Goal: Information Seeking & Learning: Learn about a topic

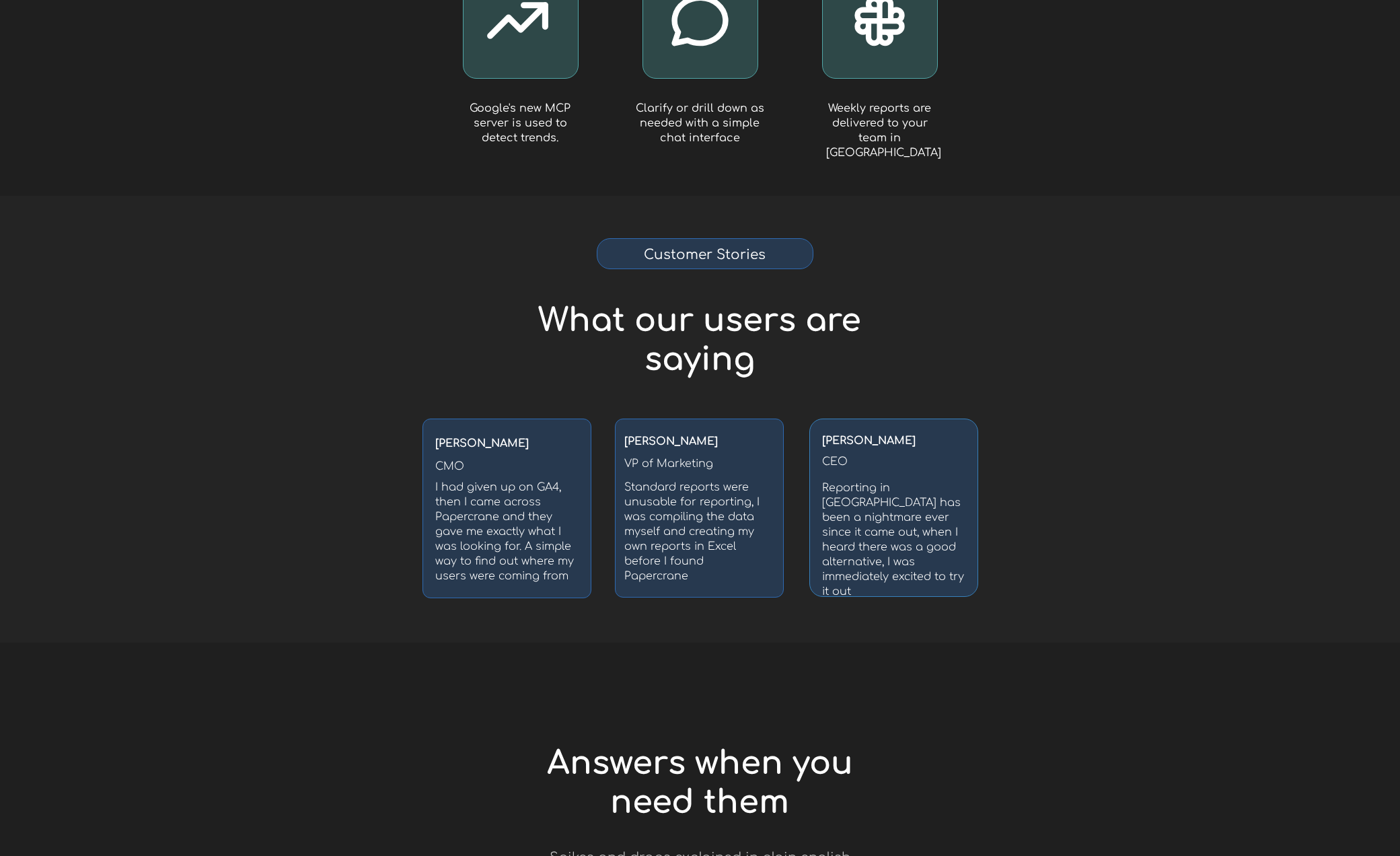
scroll to position [1925, 0]
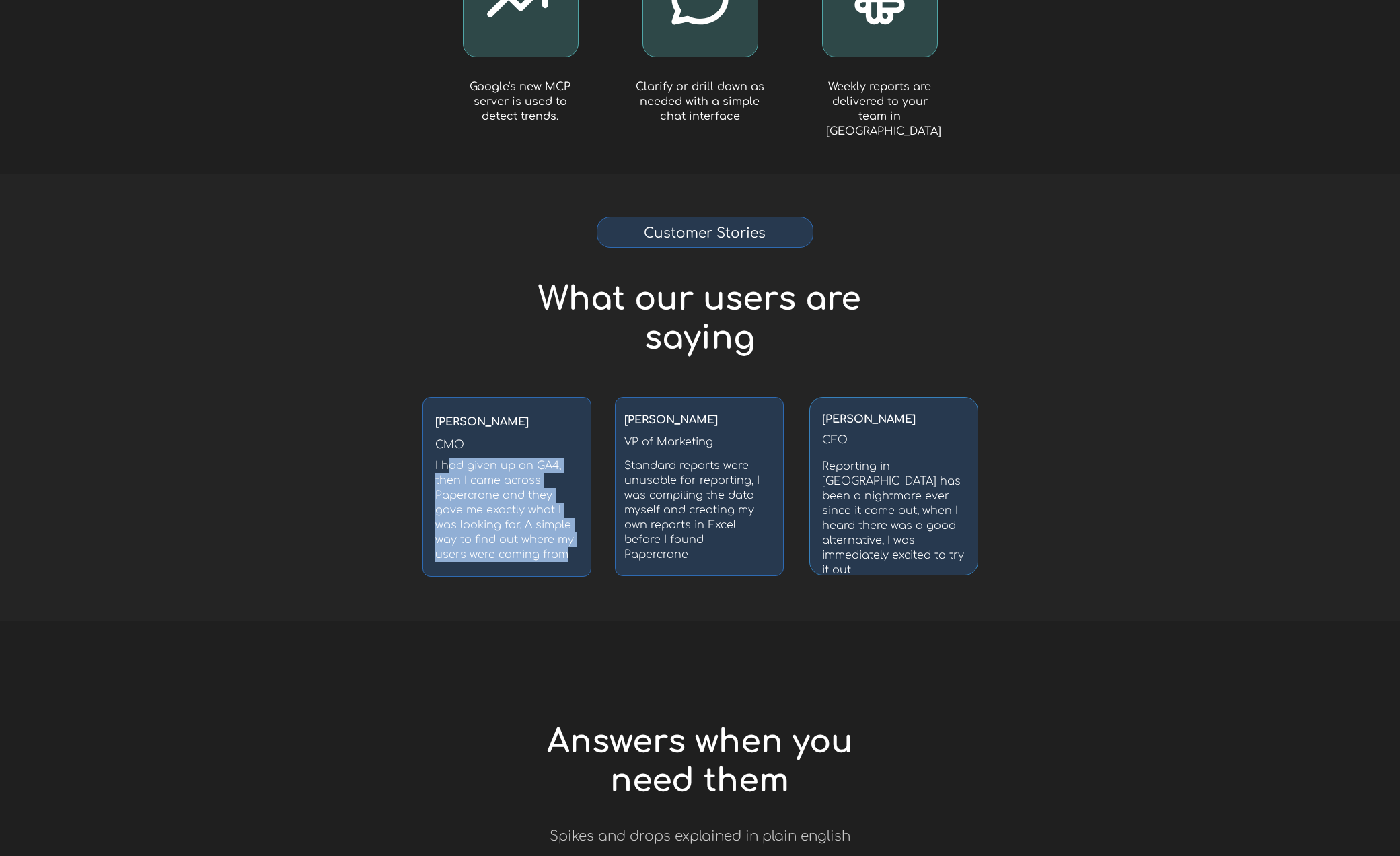
drag, startPoint x: 446, startPoint y: 467, endPoint x: 563, endPoint y: 550, distance: 143.5
click at [563, 550] on span "I had given up on GA4, then I came across Papercrane and they gave me exactly w…" at bounding box center [505, 511] width 139 height 101
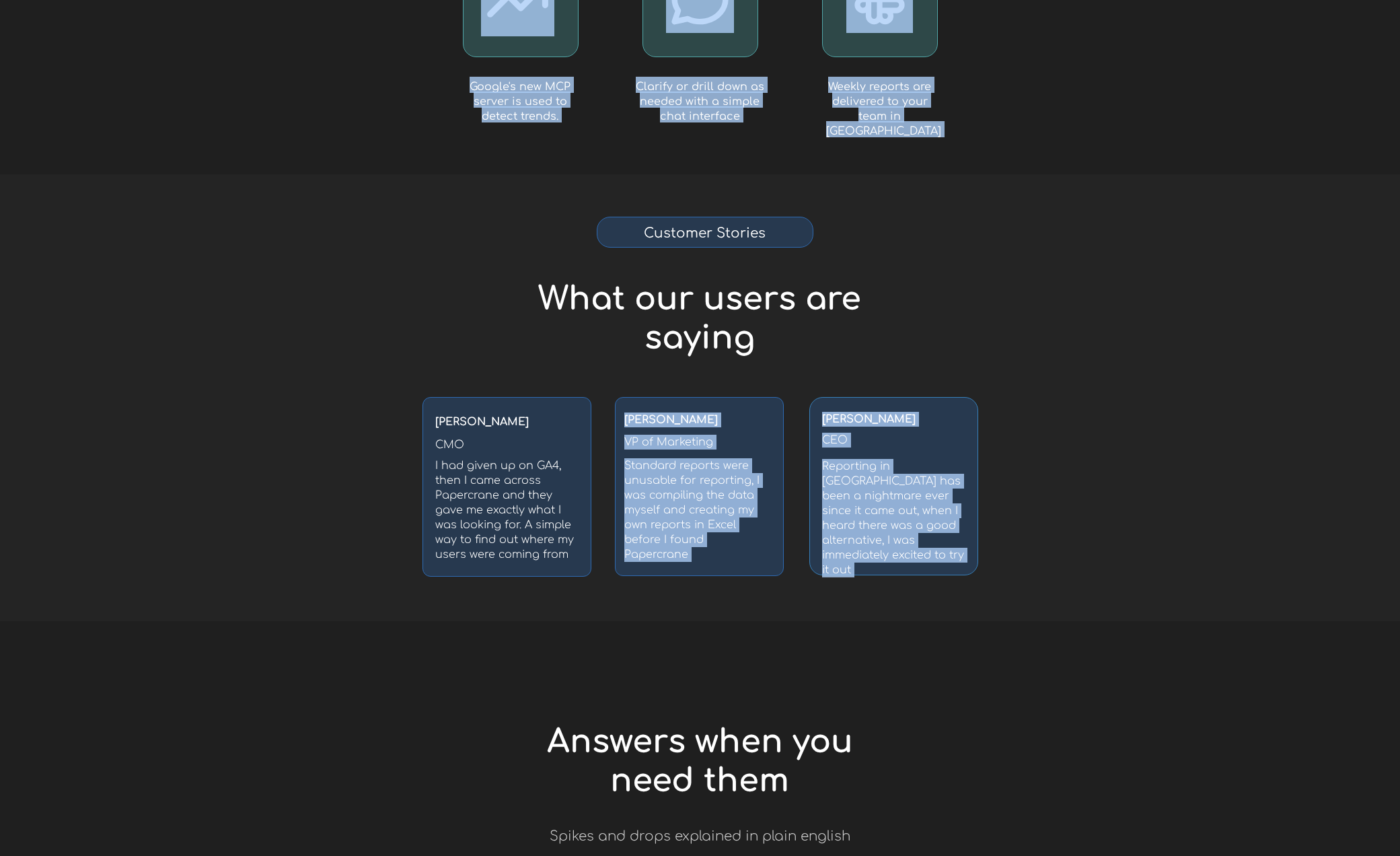
drag, startPoint x: 569, startPoint y: 551, endPoint x: 417, endPoint y: 461, distance: 176.6
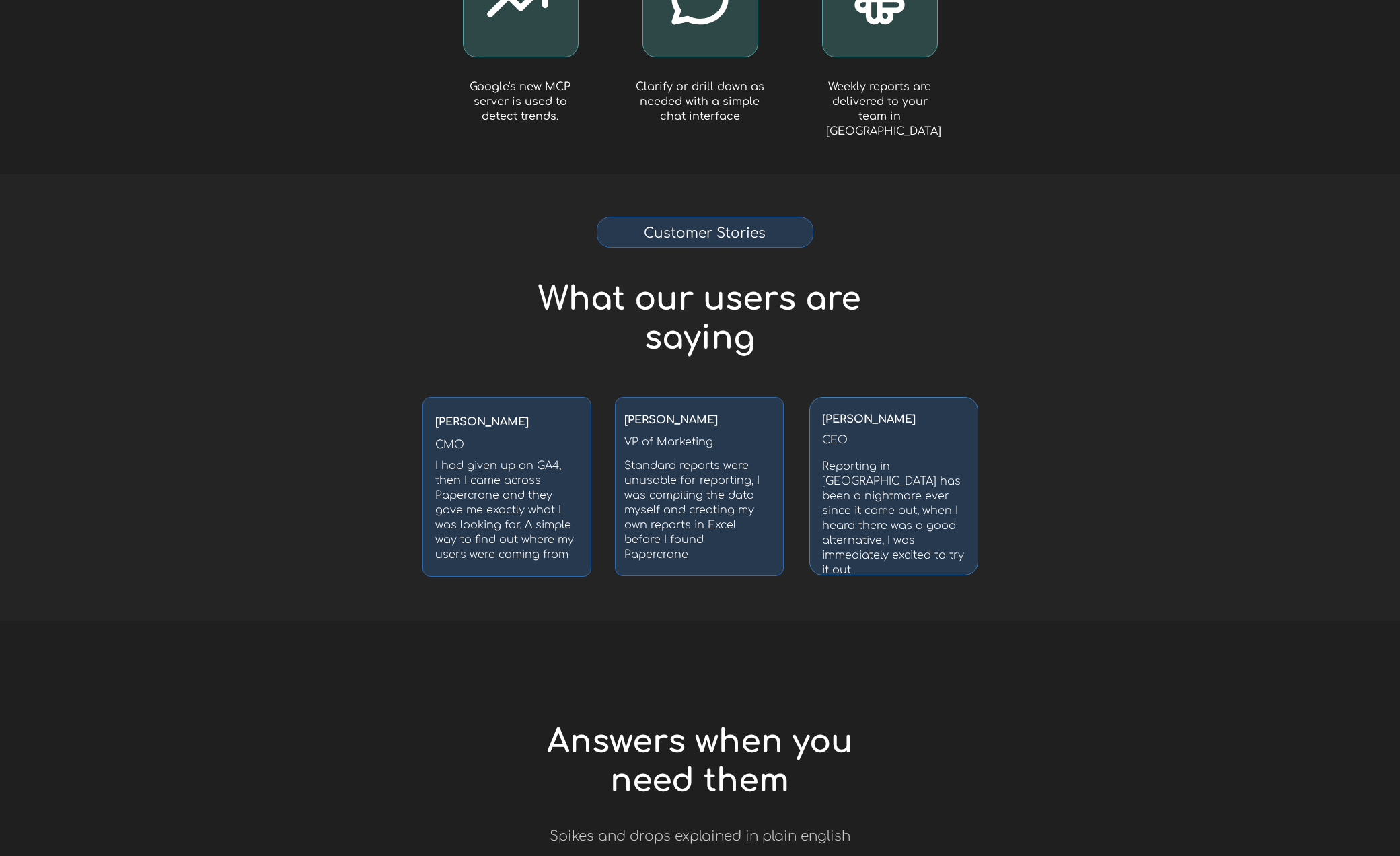
click at [461, 468] on span "I had given up on GA4, then I came across Papercrane and they gave me exactly w…" at bounding box center [505, 511] width 139 height 101
drag, startPoint x: 446, startPoint y: 468, endPoint x: 567, endPoint y: 562, distance: 153.2
click at [569, 565] on div "[PERSON_NAME] CMO I had given up on GA4, then I came across Papercrane and they…" at bounding box center [507, 487] width 169 height 179
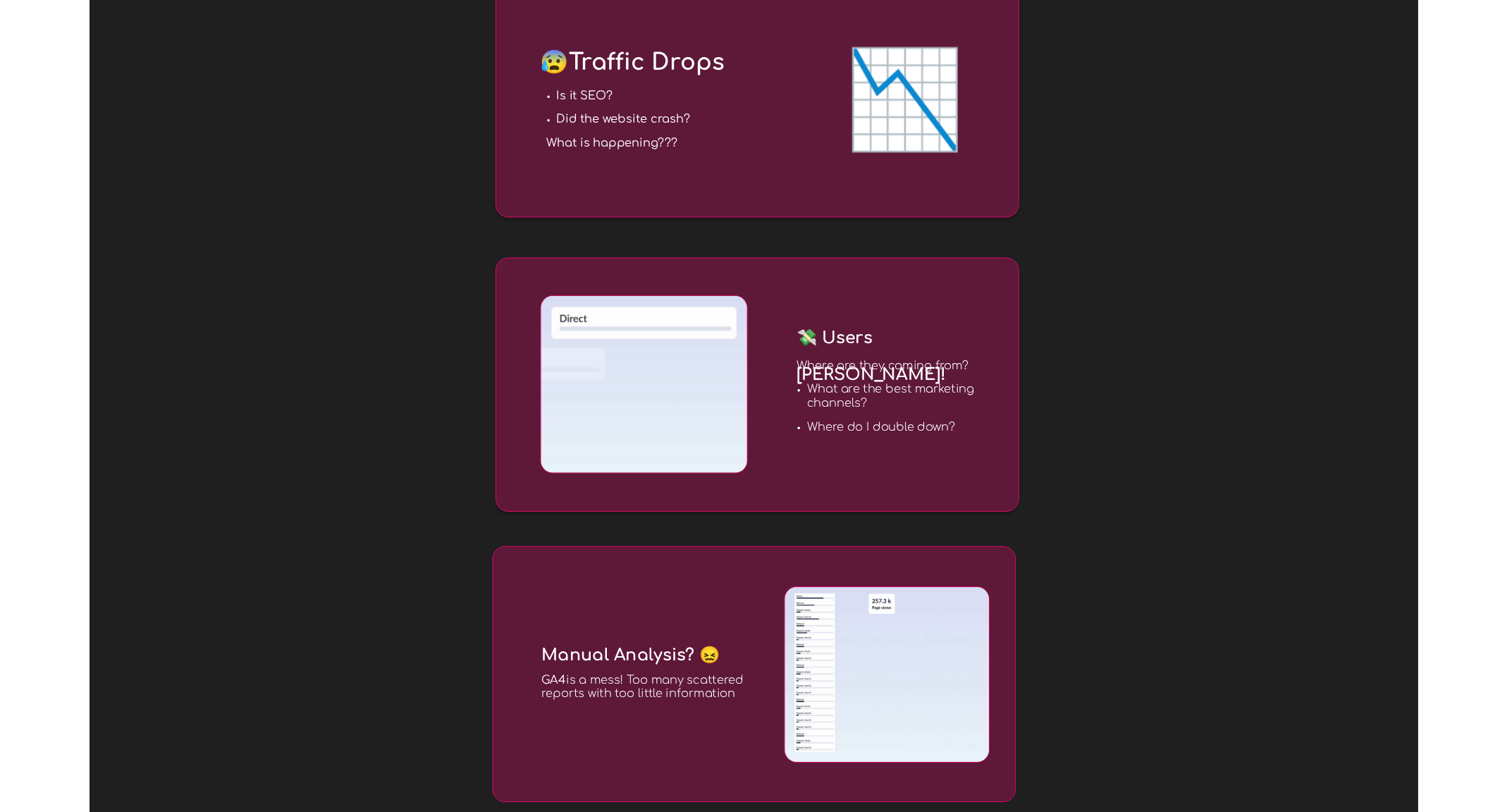
scroll to position [0, 0]
